Goal: Information Seeking & Learning: Learn about a topic

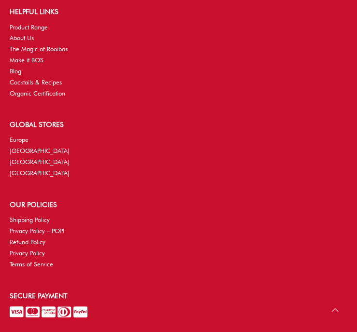
scroll to position [2583, 0]
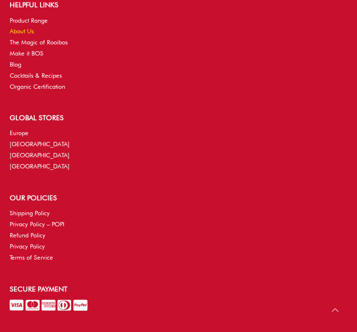
click at [25, 35] on link "About Us" at bounding box center [22, 31] width 24 height 7
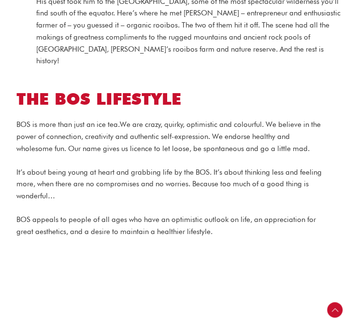
scroll to position [766, 0]
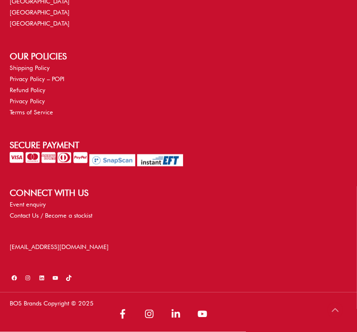
scroll to position [2724, 0]
